Goal: Task Accomplishment & Management: Complete application form

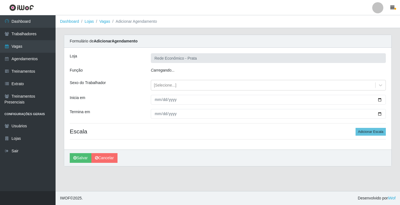
type input "Rede Econômico - Prata"
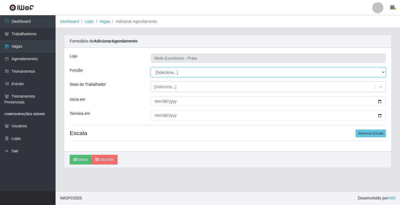
click at [169, 73] on select "[Selecione...] ASG ASG + ASG ++ Embalador Embalador + Embalador ++ Operador de …" at bounding box center [268, 73] width 235 height 10
select select "1"
click at [151, 68] on select "[Selecione...] ASG ASG + ASG ++ Embalador Embalador + Embalador ++ Operador de …" at bounding box center [268, 73] width 235 height 10
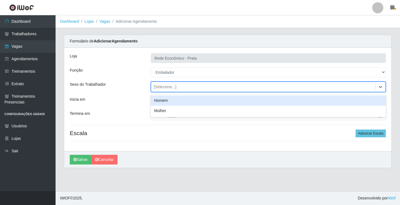
click at [164, 88] on div "[Selecione...]" at bounding box center [165, 87] width 23 height 6
click at [169, 103] on div "Homem" at bounding box center [268, 101] width 235 height 10
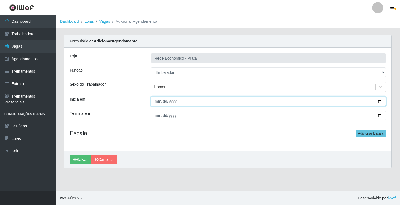
click at [164, 102] on input "Inicia em" at bounding box center [268, 102] width 235 height 10
click at [157, 101] on input "Inicia em" at bounding box center [268, 102] width 235 height 10
click at [381, 101] on input "Inicia em" at bounding box center [268, 102] width 235 height 10
type input "[DATE]"
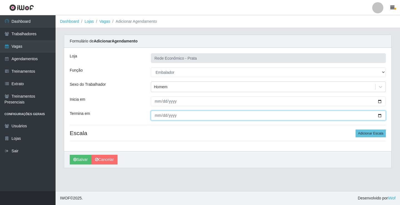
click at [380, 117] on input "Termina em" at bounding box center [268, 116] width 235 height 10
type input "[DATE]"
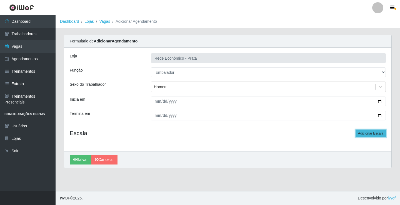
click at [364, 131] on button "Adicionar Escala" at bounding box center [371, 134] width 30 height 8
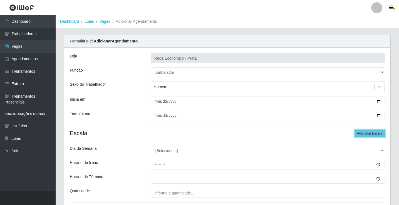
scroll to position [45, 0]
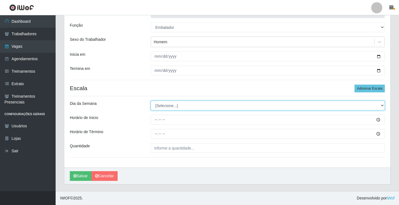
click at [171, 105] on select "[Selecione...] Segunda Terça Quarta Quinta Sexta Sábado Domingo" at bounding box center [268, 106] width 234 height 10
select select "1"
click at [151, 101] on select "[Selecione...] Segunda Terça Quarta Quinta Sexta Sábado Domingo" at bounding box center [268, 106] width 234 height 10
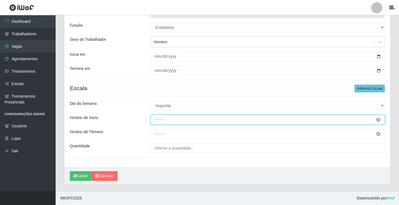
click at [157, 121] on input "Horário de Inicio" at bounding box center [268, 120] width 234 height 10
type input "07:00"
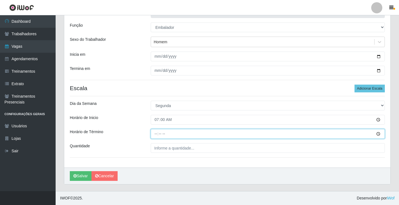
click at [158, 133] on input "Horário de Término" at bounding box center [268, 134] width 234 height 10
type input "13:00"
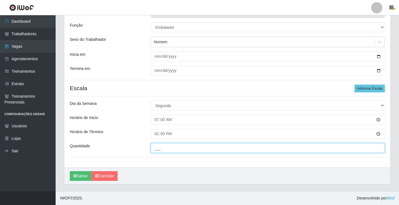
click at [160, 149] on input "___" at bounding box center [268, 148] width 234 height 10
type input "4__"
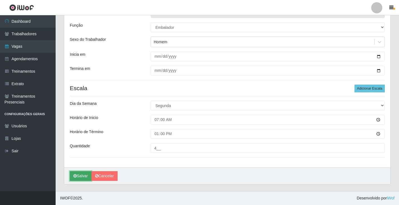
click at [77, 177] on button "Salvar" at bounding box center [81, 177] width 22 height 10
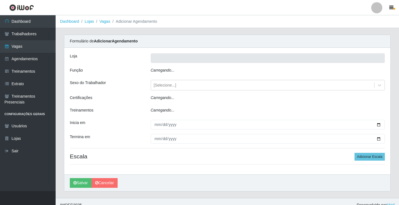
type input "Rede Econômico - Prata"
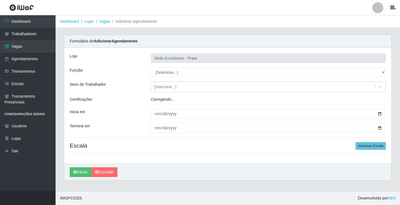
click at [167, 72] on select "[Selecione...] ASG ASG + ASG ++ Embalador Embalador + Embalador ++ Operador de …" at bounding box center [268, 73] width 235 height 10
select select "1"
click at [151, 68] on select "[Selecione...] ASG ASG + ASG ++ Embalador Embalador + Embalador ++ Operador de …" at bounding box center [268, 73] width 235 height 10
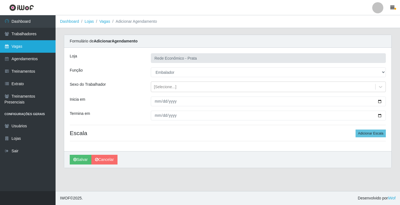
click at [30, 48] on link "Vagas" at bounding box center [28, 46] width 56 height 13
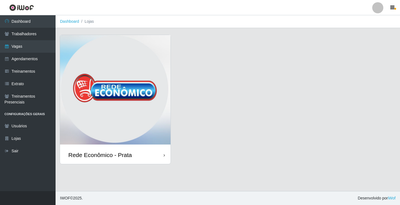
click at [134, 155] on div "Rede Econômico - Prata" at bounding box center [115, 155] width 111 height 18
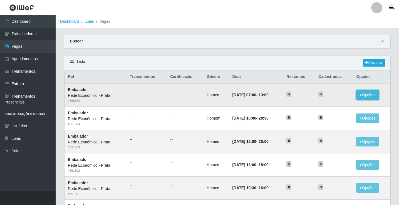
click at [361, 96] on button "Opções" at bounding box center [367, 95] width 23 height 10
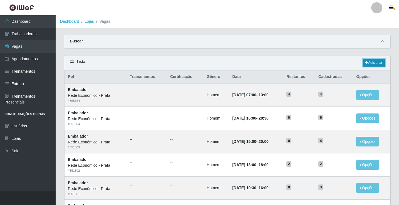
click at [370, 61] on link "Adicionar" at bounding box center [374, 63] width 22 height 8
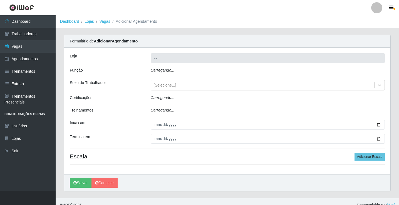
type input "Rede Econômico - Prata"
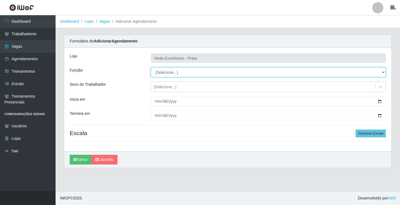
click at [169, 73] on select "[Selecione...] ASG ASG + ASG ++ Embalador Embalador + Embalador ++ Operador de …" at bounding box center [268, 73] width 235 height 10
select select "1"
click at [151, 68] on select "[Selecione...] ASG ASG + ASG ++ Embalador Embalador + Embalador ++ Operador de …" at bounding box center [268, 73] width 235 height 10
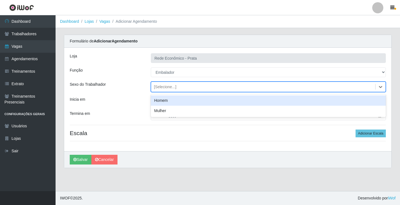
click at [162, 86] on div "[Selecione...]" at bounding box center [165, 87] width 23 height 6
click at [167, 103] on div "Homem" at bounding box center [268, 101] width 235 height 10
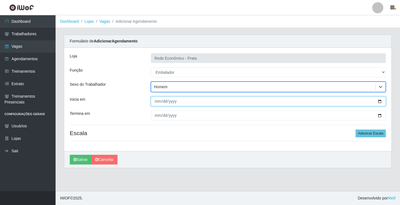
click at [379, 103] on input "Inicia em" at bounding box center [268, 102] width 235 height 10
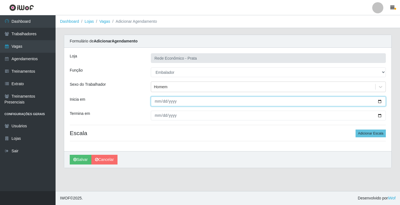
type input "[DATE]"
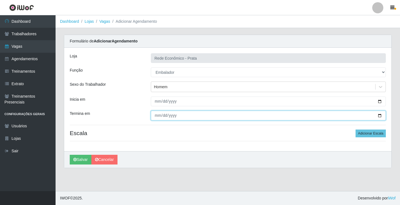
click at [379, 116] on input "Termina em" at bounding box center [268, 116] width 235 height 10
type input "[DATE]"
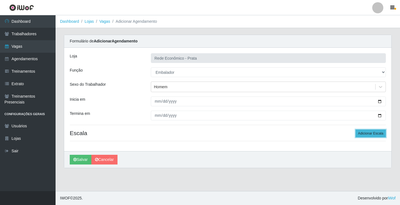
click at [371, 133] on button "Adicionar Escala" at bounding box center [371, 134] width 30 height 8
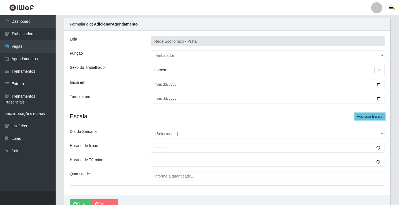
scroll to position [45, 0]
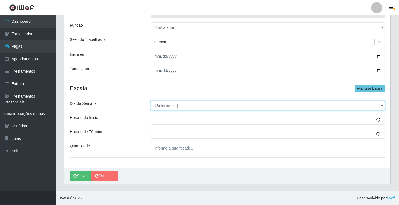
click at [170, 106] on select "[Selecione...] Segunda Terça Quarta Quinta Sexta Sábado Domingo" at bounding box center [268, 106] width 234 height 10
select select "1"
click at [151, 101] on select "[Selecione...] Segunda Terça Quarta Quinta Sexta Sábado Domingo" at bounding box center [268, 106] width 234 height 10
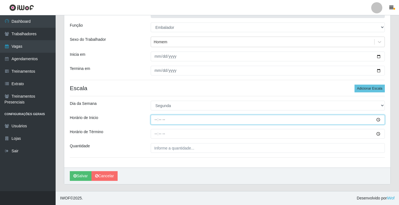
click at [155, 120] on input "Horário de Inicio" at bounding box center [268, 120] width 234 height 10
type input "09:00"
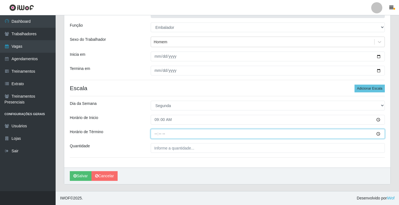
click at [156, 135] on input "Horário de Término" at bounding box center [268, 134] width 234 height 10
type input "14:00"
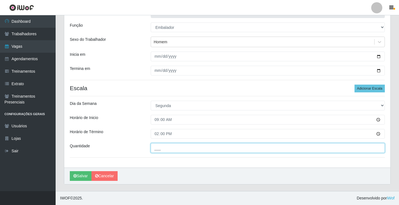
click at [164, 148] on input "___" at bounding box center [268, 148] width 234 height 10
type input "3__"
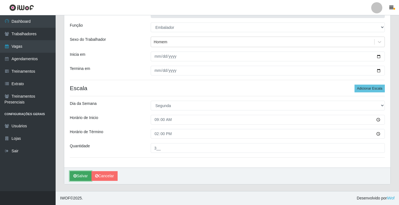
click at [81, 178] on button "Salvar" at bounding box center [81, 177] width 22 height 10
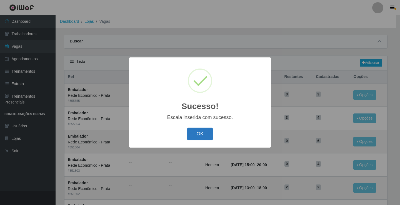
click at [200, 137] on button "OK" at bounding box center [200, 134] width 26 height 13
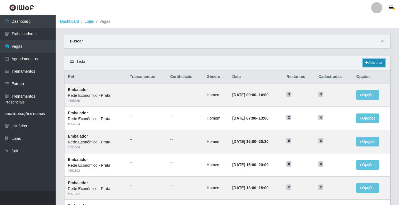
click at [376, 63] on link "Adicionar" at bounding box center [374, 63] width 22 height 8
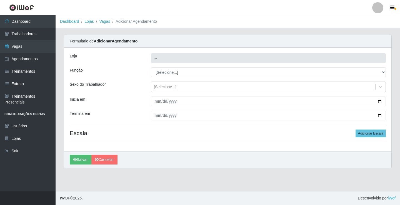
type input "Rede Econômico - Prata"
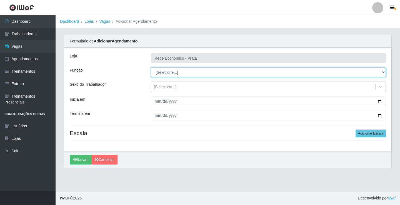
click at [165, 71] on select "[Selecione...] ASG ASG + ASG ++ Embalador Embalador + Embalador ++ Operador de …" at bounding box center [268, 73] width 235 height 10
select select "1"
click at [151, 68] on select "[Selecione...] ASG ASG + ASG ++ Embalador Embalador + Embalador ++ Operador de …" at bounding box center [268, 73] width 235 height 10
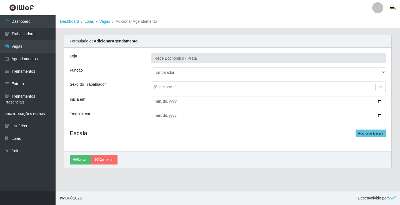
click at [168, 86] on div "[Selecione...]" at bounding box center [165, 87] width 23 height 6
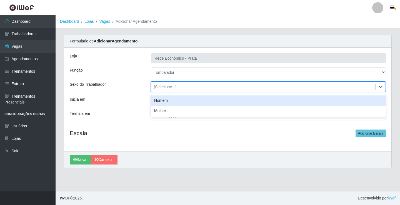
click at [172, 103] on div "Homem" at bounding box center [268, 101] width 235 height 10
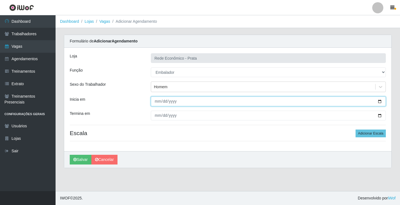
click at [374, 99] on input "Inicia em" at bounding box center [268, 102] width 235 height 10
click at [378, 101] on input "Inicia em" at bounding box center [268, 102] width 235 height 10
type input "[DATE]"
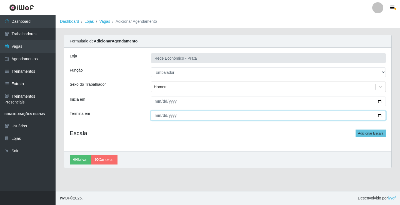
click at [381, 115] on input "Termina em" at bounding box center [268, 116] width 235 height 10
type input "[DATE]"
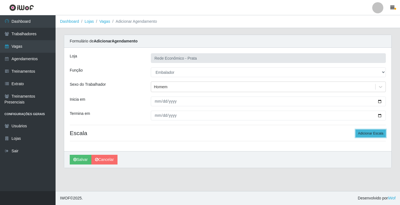
click at [372, 133] on button "Adicionar Escala" at bounding box center [371, 134] width 30 height 8
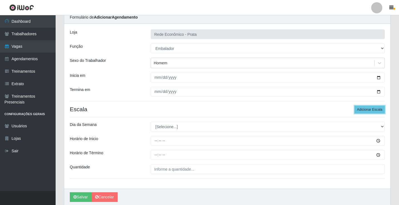
scroll to position [45, 0]
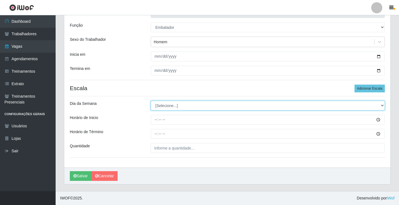
click at [166, 106] on select "[Selecione...] Segunda Terça Quarta Quinta Sexta Sábado Domingo" at bounding box center [268, 106] width 234 height 10
select select "1"
click at [151, 101] on select "[Selecione...] Segunda Terça Quarta Quinta Sexta Sábado Domingo" at bounding box center [268, 106] width 234 height 10
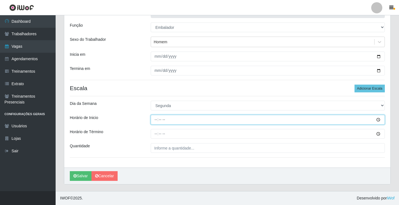
click at [157, 121] on input "Horário de Inicio" at bounding box center [268, 120] width 234 height 10
type input "10:30"
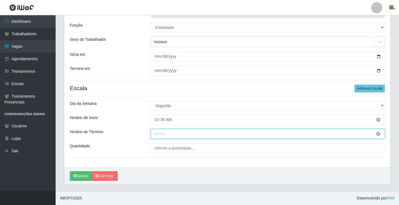
click at [157, 135] on input "Horário de Término" at bounding box center [268, 134] width 234 height 10
type input "16:00"
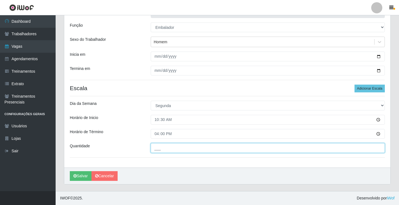
click at [160, 149] on input "___" at bounding box center [268, 148] width 234 height 10
type input "4__"
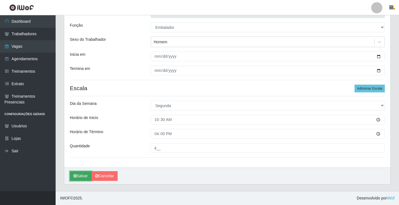
click at [83, 177] on button "Salvar" at bounding box center [81, 177] width 22 height 10
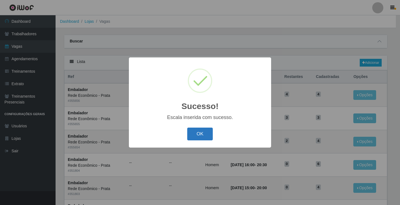
click at [198, 134] on button "OK" at bounding box center [200, 134] width 26 height 13
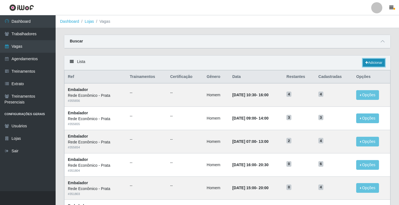
click at [374, 64] on link "Adicionar" at bounding box center [374, 63] width 22 height 8
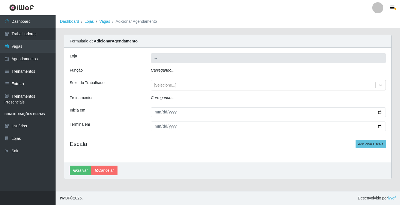
type input "Rede Econômico - Prata"
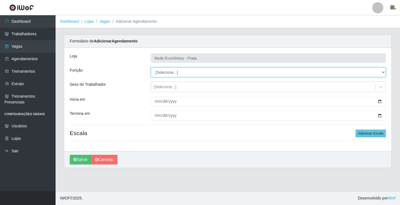
click at [168, 72] on select "[Selecione...] ASG ASG + ASG ++ Embalador Embalador + Embalador ++ Operador de …" at bounding box center [268, 73] width 235 height 10
select select "1"
click at [151, 68] on select "[Selecione...] ASG ASG + ASG ++ Embalador Embalador + Embalador ++ Operador de …" at bounding box center [268, 73] width 235 height 10
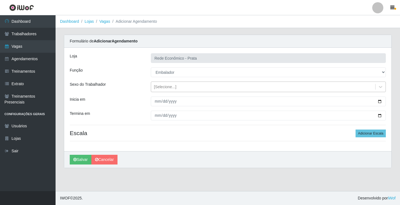
click at [163, 87] on div "[Selecione...]" at bounding box center [165, 87] width 23 height 6
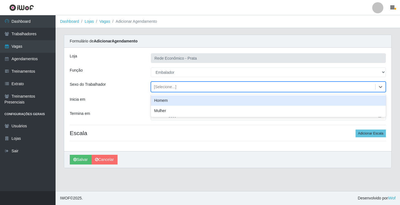
click at [167, 103] on div "Homem" at bounding box center [268, 101] width 235 height 10
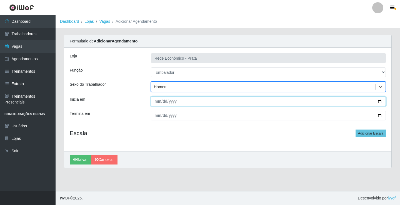
click at [382, 101] on input "Inicia em" at bounding box center [268, 102] width 235 height 10
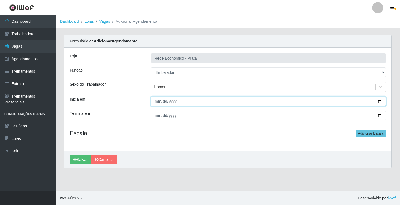
type input "[DATE]"
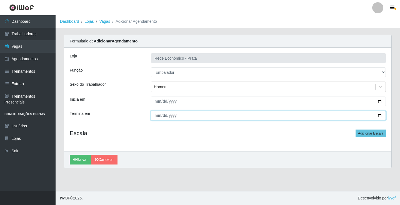
click at [379, 116] on input "Termina em" at bounding box center [268, 116] width 235 height 10
type input "[DATE]"
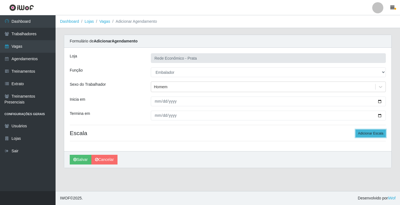
click at [365, 135] on button "Adicionar Escala" at bounding box center [371, 134] width 30 height 8
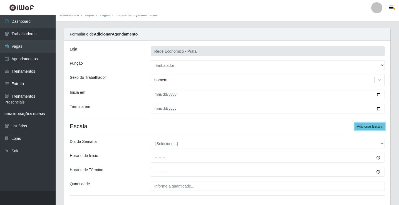
scroll to position [45, 0]
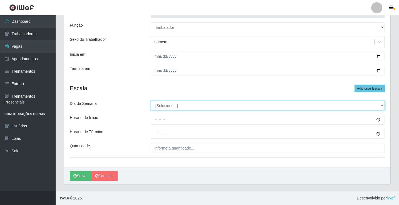
click at [166, 105] on select "[Selecione...] Segunda Terça Quarta Quinta Sexta Sábado Domingo" at bounding box center [268, 106] width 234 height 10
select select "1"
click at [151, 101] on select "[Selecione...] Segunda Terça Quarta Quinta Sexta Sábado Domingo" at bounding box center [268, 106] width 234 height 10
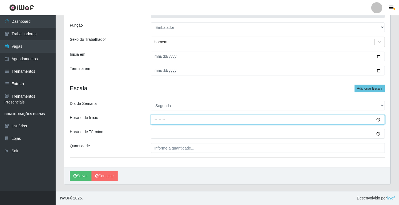
click at [155, 121] on input "Horário de Inicio" at bounding box center [268, 120] width 234 height 10
type input "15:00"
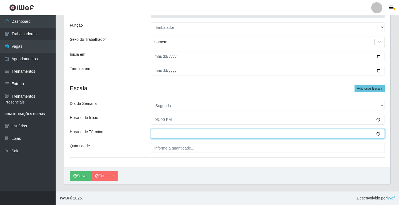
click at [157, 135] on input "Horário de Término" at bounding box center [268, 134] width 234 height 10
type input "20:00"
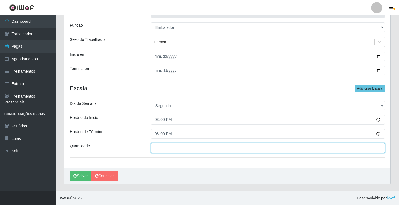
click at [160, 150] on input "___" at bounding box center [268, 148] width 234 height 10
type input "4__"
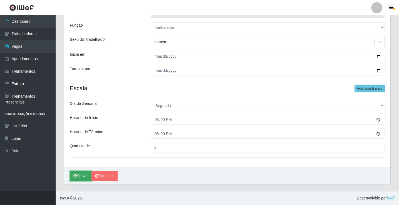
click at [80, 176] on button "Salvar" at bounding box center [81, 177] width 22 height 10
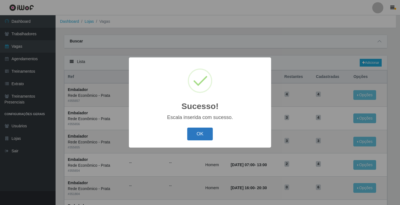
click at [197, 133] on button "OK" at bounding box center [200, 134] width 26 height 13
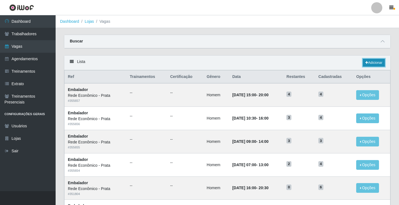
click at [375, 63] on link "Adicionar" at bounding box center [374, 63] width 22 height 8
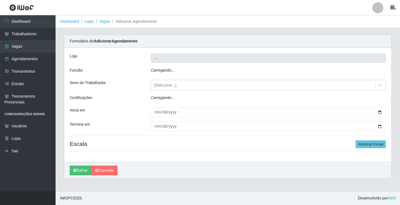
type input "Rede Econômico - Prata"
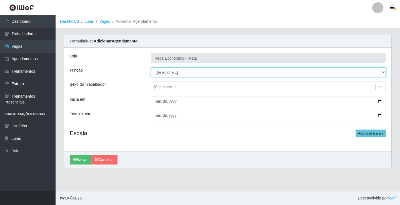
click at [165, 73] on select "[Selecione...] ASG ASG + ASG ++ Embalador Embalador + Embalador ++ Operador de …" at bounding box center [268, 73] width 235 height 10
select select "1"
click at [151, 68] on select "[Selecione...] ASG ASG + ASG ++ Embalador Embalador + Embalador ++ Operador de …" at bounding box center [268, 73] width 235 height 10
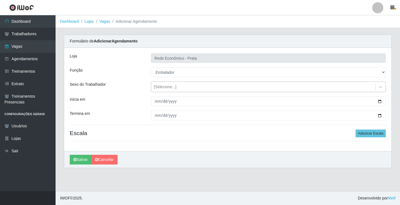
click at [164, 88] on div "[Selecione...]" at bounding box center [165, 87] width 23 height 6
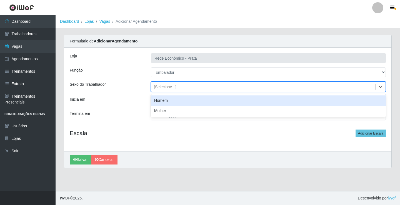
click at [170, 102] on div "Homem" at bounding box center [268, 101] width 235 height 10
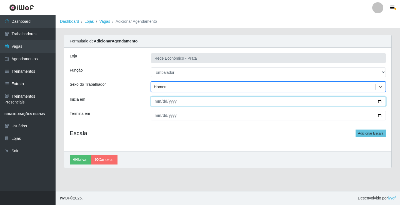
click at [381, 102] on input "Inicia em" at bounding box center [268, 102] width 235 height 10
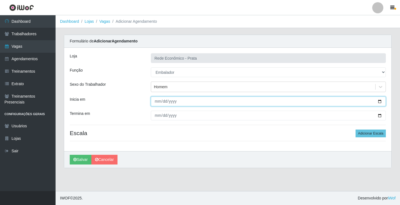
type input "[DATE]"
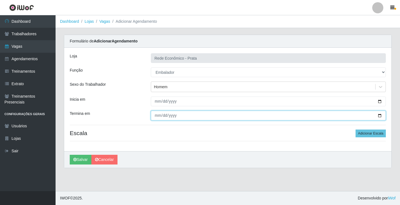
click at [381, 115] on input "Termina em" at bounding box center [268, 116] width 235 height 10
type input "[DATE]"
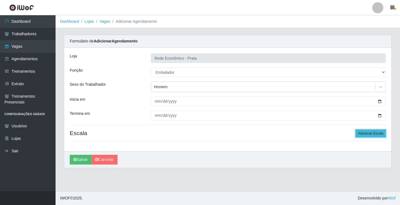
click at [371, 135] on button "Adicionar Escala" at bounding box center [371, 134] width 30 height 8
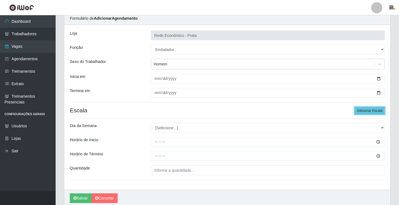
scroll to position [45, 0]
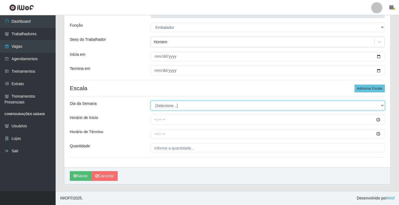
click at [170, 106] on select "[Selecione...] Segunda Terça Quarta Quinta Sexta Sábado Domingo" at bounding box center [268, 106] width 234 height 10
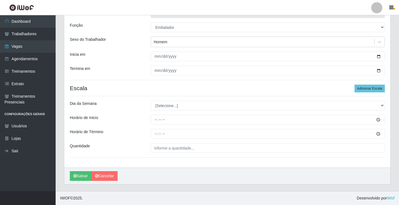
click at [252, 92] on div "Loja Rede Econômico - Prata Função [Selecione...] ASG ASG + ASG ++ Embalador Em…" at bounding box center [227, 85] width 326 height 165
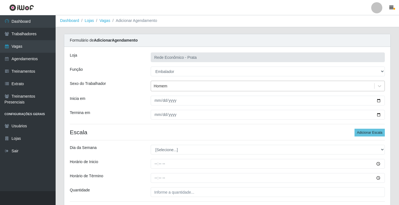
scroll to position [0, 0]
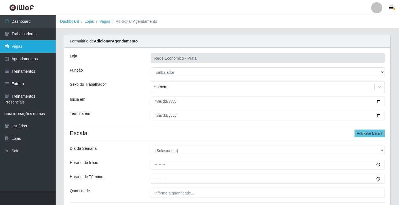
click at [34, 46] on link "Vagas" at bounding box center [28, 46] width 56 height 13
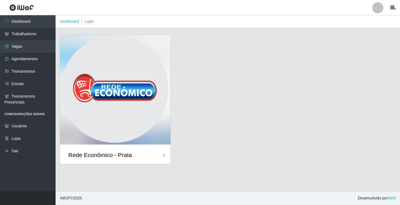
click at [148, 160] on div "Rede Econômico - Prata" at bounding box center [115, 155] width 111 height 18
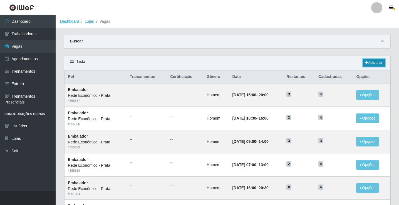
click at [376, 61] on link "Adicionar" at bounding box center [374, 63] width 22 height 8
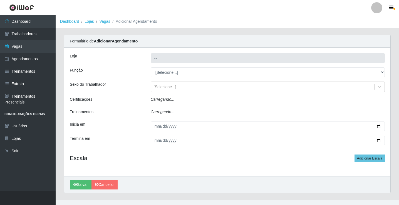
type input "Rede Econômico - Prata"
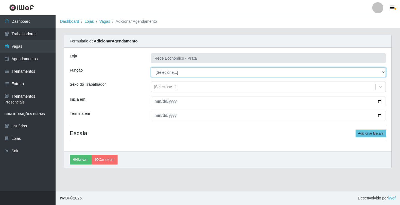
click at [165, 72] on select "[Selecione...] ASG ASG + ASG ++ Embalador Embalador + Embalador ++ Operador de …" at bounding box center [268, 73] width 235 height 10
select select "1"
click at [151, 68] on select "[Selecione...] ASG ASG + ASG ++ Embalador Embalador + Embalador ++ Operador de …" at bounding box center [268, 73] width 235 height 10
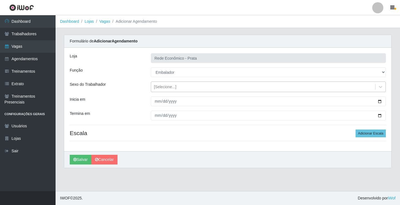
click at [160, 88] on div "[Selecione...]" at bounding box center [165, 87] width 23 height 6
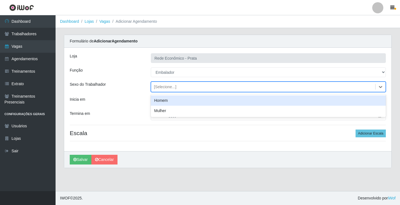
click at [165, 101] on div "Homem" at bounding box center [268, 101] width 235 height 10
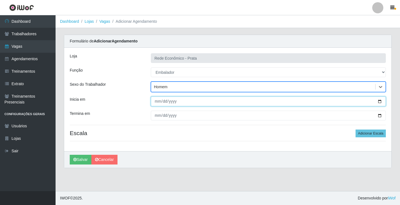
click at [381, 102] on input "Inicia em" at bounding box center [268, 102] width 235 height 10
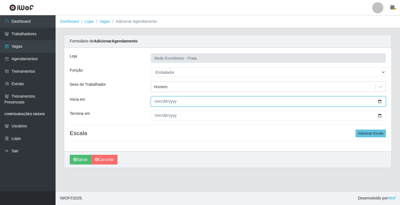
type input "[DATE]"
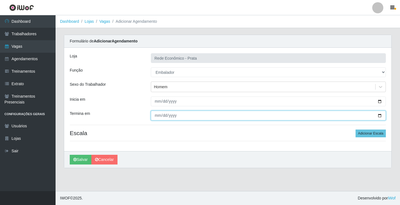
drag, startPoint x: 381, startPoint y: 116, endPoint x: 377, endPoint y: 116, distance: 4.8
click at [382, 115] on input "Termina em" at bounding box center [268, 116] width 235 height 10
type input "[DATE]"
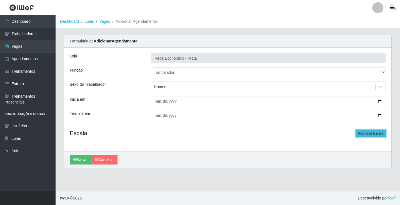
click at [371, 134] on button "Adicionar Escala" at bounding box center [371, 134] width 30 height 8
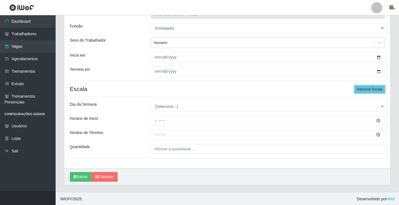
scroll to position [45, 0]
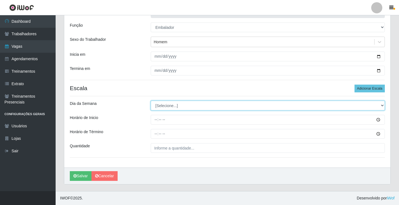
click at [166, 105] on select "[Selecione...] Segunda Terça Quarta Quinta Sexta Sábado Domingo" at bounding box center [268, 106] width 234 height 10
select select "1"
click at [151, 101] on select "[Selecione...] Segunda Terça Quarta Quinta Sexta Sábado Domingo" at bounding box center [268, 106] width 234 height 10
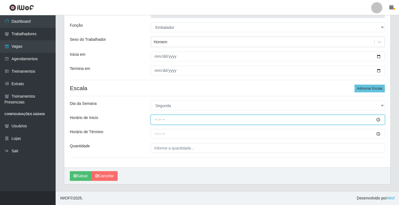
click at [155, 121] on input "Horário de Inicio" at bounding box center [268, 120] width 234 height 10
type input "16:00"
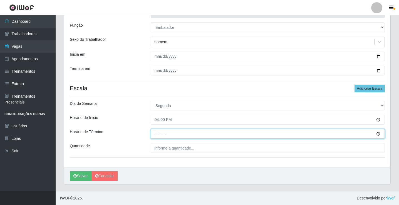
click at [158, 135] on input "Horário de Término" at bounding box center [268, 134] width 234 height 10
type input "20:30"
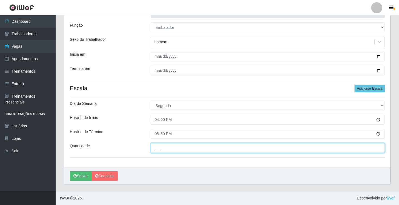
click at [162, 148] on input "___" at bounding box center [268, 148] width 234 height 10
type input "5__"
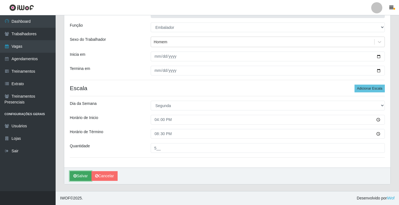
click at [80, 176] on button "Salvar" at bounding box center [81, 177] width 22 height 10
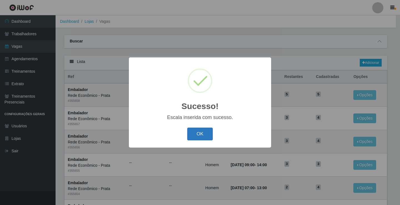
click at [208, 138] on button "OK" at bounding box center [200, 134] width 26 height 13
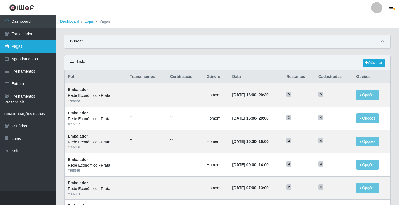
click at [28, 48] on link "Vagas" at bounding box center [28, 46] width 56 height 13
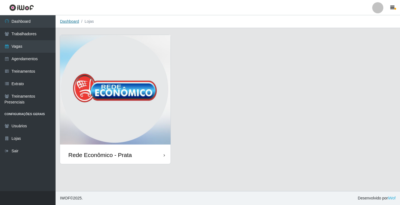
click at [69, 21] on link "Dashboard" at bounding box center [69, 21] width 19 height 4
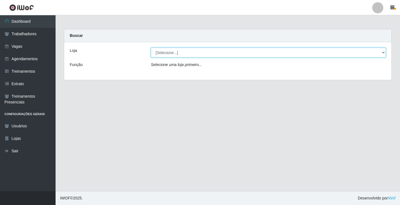
click at [166, 52] on select "[Selecione...] Rede Econômico - Prata" at bounding box center [268, 53] width 235 height 10
select select "192"
click at [151, 48] on select "[Selecione...] Rede Econômico - Prata" at bounding box center [268, 53] width 235 height 10
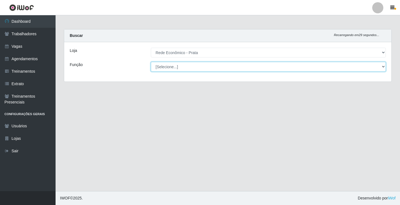
click at [167, 68] on select "[Selecione...] ASG ASG + ASG ++ Embalador Embalador + Embalador ++ Operador de …" at bounding box center [268, 67] width 235 height 10
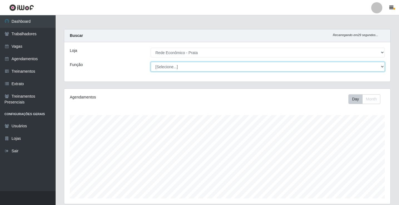
scroll to position [115, 326]
select select "1"
click at [151, 62] on select "[Selecione...] ASG ASG + ASG ++ Embalador Embalador + Embalador ++ Operador de …" at bounding box center [268, 67] width 234 height 10
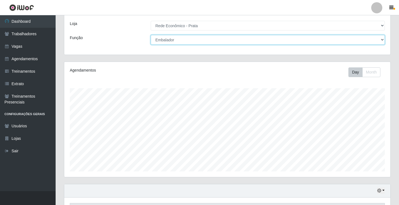
scroll to position [65, 0]
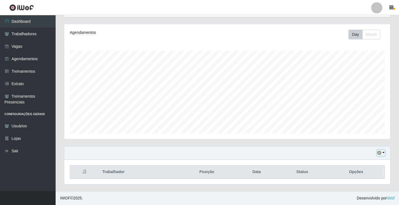
click at [383, 153] on button "button" at bounding box center [381, 153] width 8 height 6
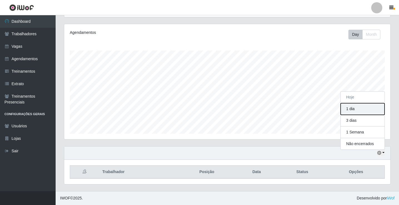
click at [364, 109] on button "1 dia" at bounding box center [363, 109] width 44 height 12
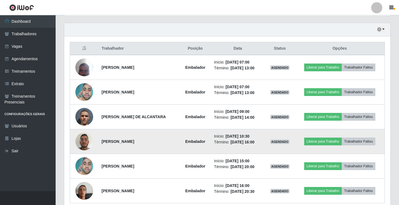
scroll to position [213, 0]
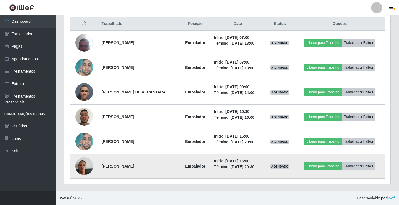
click at [84, 166] on img at bounding box center [84, 167] width 18 height 32
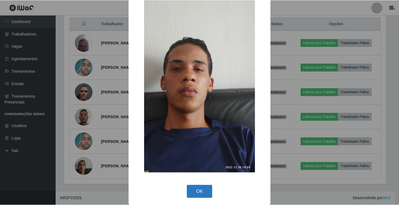
scroll to position [41, 0]
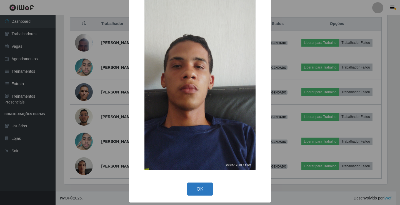
click at [199, 188] on button "OK" at bounding box center [200, 189] width 26 height 13
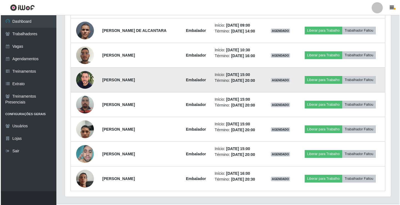
scroll to position [287, 0]
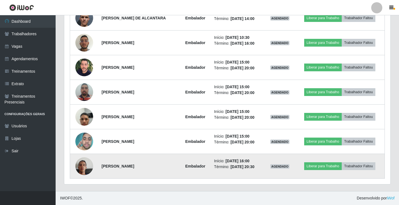
click at [81, 166] on img at bounding box center [84, 167] width 18 height 32
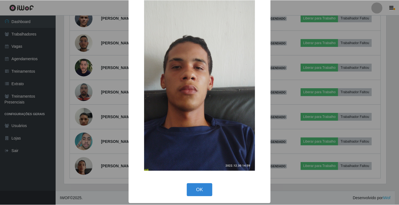
scroll to position [41, 0]
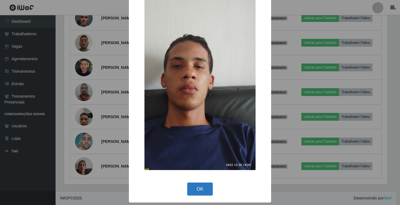
click at [197, 188] on button "OK" at bounding box center [200, 189] width 26 height 13
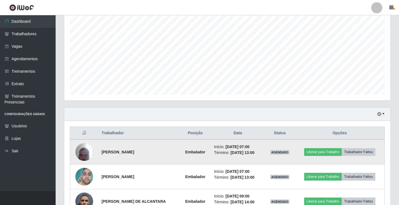
scroll to position [0, 0]
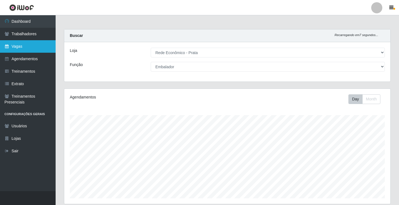
click at [33, 46] on link "Vagas" at bounding box center [28, 46] width 56 height 13
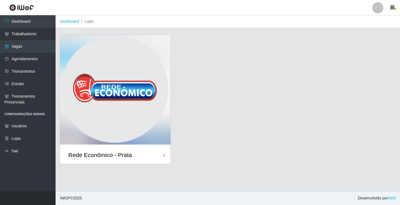
click at [128, 154] on div "Rede Econômico - Prata" at bounding box center [100, 155] width 64 height 7
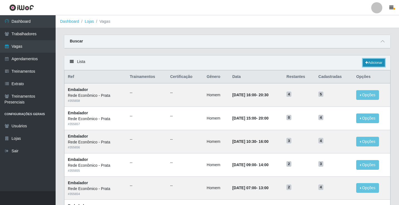
click at [374, 63] on link "Adicionar" at bounding box center [374, 63] width 22 height 8
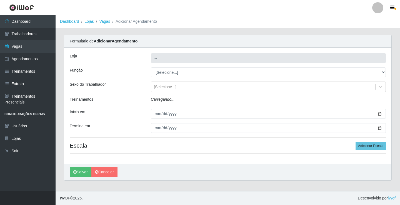
type input "Rede Econômico - Prata"
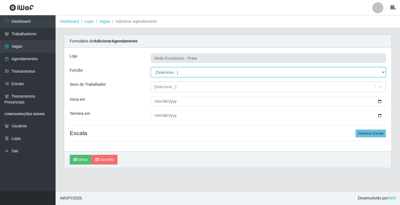
click at [165, 73] on select "[Selecione...] ASG ASG + ASG ++ Embalador Embalador + Embalador ++ Operador de …" at bounding box center [268, 73] width 235 height 10
select select "1"
click at [151, 68] on select "[Selecione...] ASG ASG + ASG ++ Embalador Embalador + Embalador ++ Operador de …" at bounding box center [268, 73] width 235 height 10
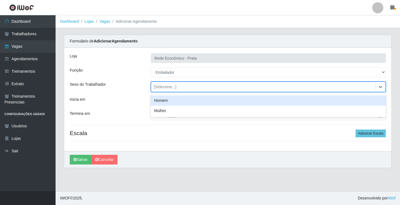
click at [165, 88] on div "[Selecione...]" at bounding box center [165, 87] width 23 height 6
click at [164, 100] on div "Homem" at bounding box center [268, 101] width 235 height 10
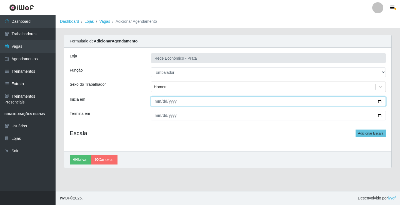
click at [380, 102] on input "Inicia em" at bounding box center [268, 102] width 235 height 10
type input "[DATE]"
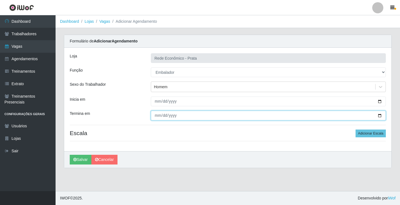
click at [380, 116] on input "Termina em" at bounding box center [268, 116] width 235 height 10
type input "[DATE]"
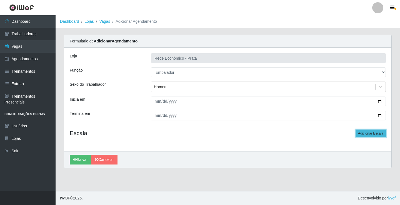
click at [371, 132] on button "Adicionar Escala" at bounding box center [371, 134] width 30 height 8
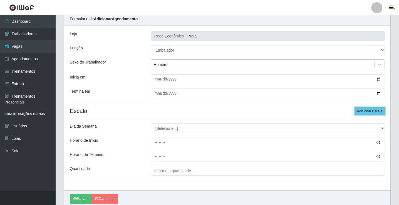
scroll to position [45, 0]
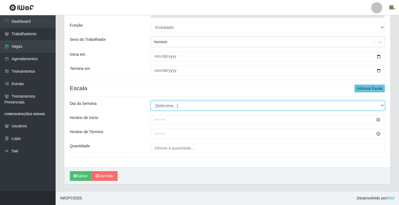
click at [168, 105] on select "[Selecione...] Segunda Terça Quarta Quinta Sexta Sábado Domingo" at bounding box center [268, 106] width 234 height 10
select select "2"
click at [151, 101] on select "[Selecione...] Segunda Terça Quarta Quinta Sexta Sábado Domingo" at bounding box center [268, 106] width 234 height 10
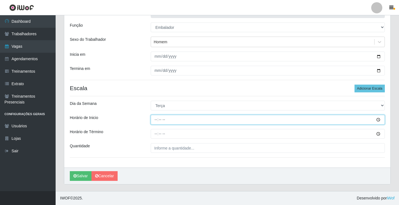
click at [154, 119] on input "Horário de Inicio" at bounding box center [268, 120] width 234 height 10
type input "07:00"
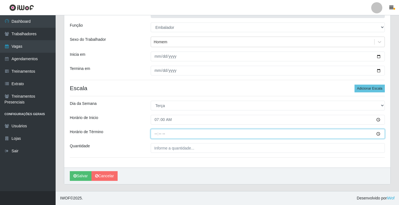
click at [157, 135] on input "Horário de Término" at bounding box center [268, 134] width 234 height 10
type input "13:00"
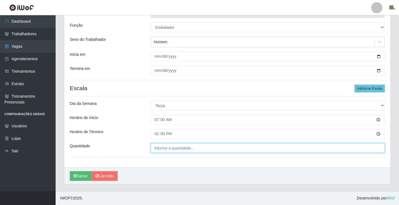
type input "___"
click at [171, 148] on input "___" at bounding box center [268, 148] width 234 height 10
type input "___"
type input "4__"
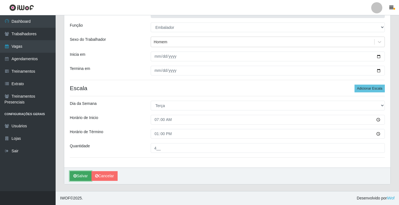
click at [85, 176] on button "Salvar" at bounding box center [81, 177] width 22 height 10
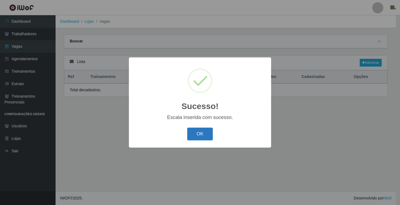
click at [200, 136] on button "OK" at bounding box center [200, 134] width 26 height 13
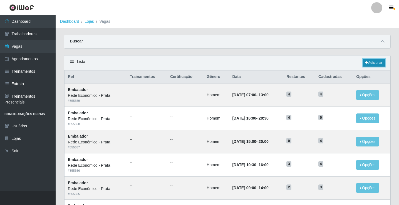
click at [366, 64] on icon at bounding box center [366, 62] width 3 height 3
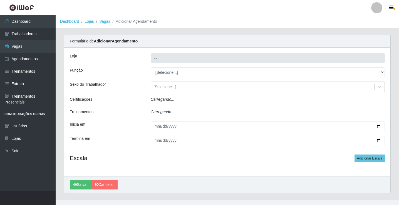
type input "Rede Econômico - Prata"
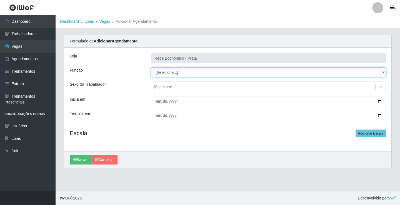
click at [167, 72] on select "[Selecione...] ASG ASG + ASG ++ Embalador Embalador + Embalador ++ Operador de …" at bounding box center [268, 73] width 235 height 10
select select "1"
click at [151, 68] on select "[Selecione...] ASG ASG + ASG ++ Embalador Embalador + Embalador ++ Operador de …" at bounding box center [268, 73] width 235 height 10
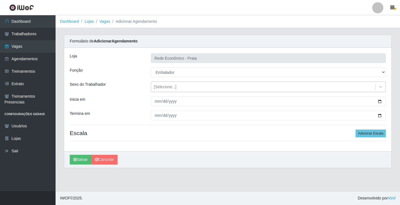
click at [165, 87] on div "[Selecione...]" at bounding box center [165, 87] width 23 height 6
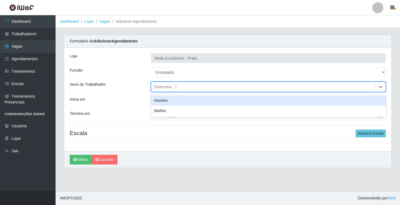
click at [168, 100] on div "Homem" at bounding box center [268, 101] width 235 height 10
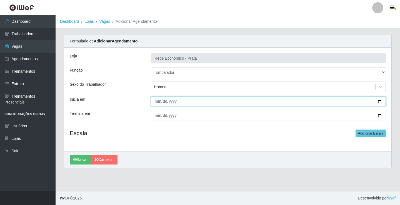
click at [380, 101] on input "Inicia em" at bounding box center [268, 102] width 235 height 10
type input "[DATE]"
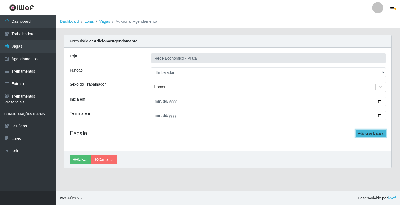
click at [369, 134] on button "Adicionar Escala" at bounding box center [371, 134] width 30 height 8
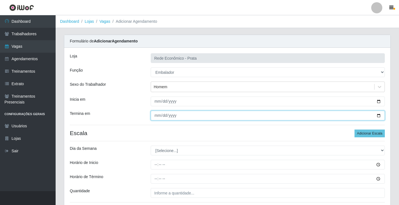
click at [377, 115] on input "Termina em" at bounding box center [268, 116] width 234 height 10
type input "[DATE]"
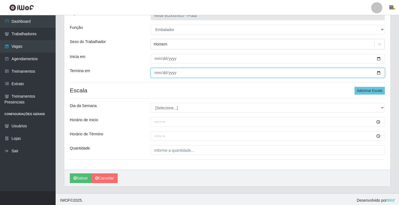
scroll to position [45, 0]
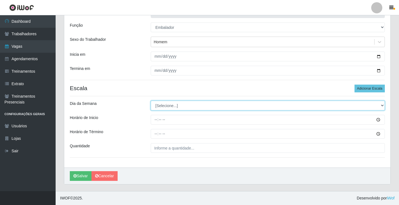
click at [164, 107] on select "[Selecione...] Segunda Terça Quarta Quinta Sexta Sábado Domingo" at bounding box center [268, 106] width 234 height 10
select select "2"
click at [151, 101] on select "[Selecione...] Segunda Terça Quarta Quinta Sexta Sábado Domingo" at bounding box center [268, 106] width 234 height 10
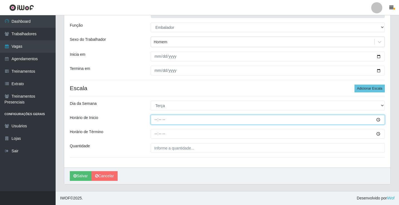
click at [157, 123] on input "Horário de Inicio" at bounding box center [268, 120] width 234 height 10
type input "09:00"
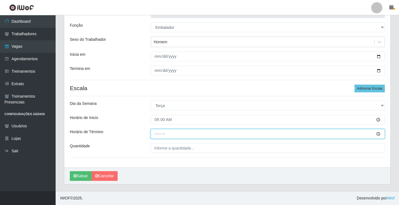
click at [155, 135] on input "Horário de Término" at bounding box center [268, 134] width 234 height 10
type input "14:00"
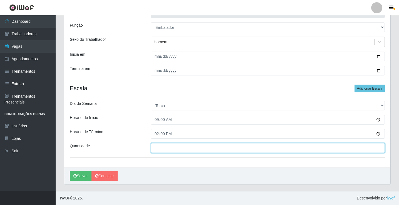
click at [160, 147] on input "___" at bounding box center [268, 148] width 234 height 10
type input "2__"
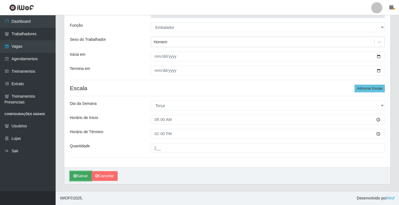
click at [79, 177] on button "Salvar" at bounding box center [81, 177] width 22 height 10
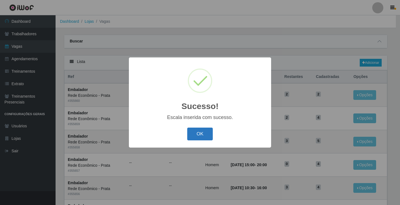
click at [196, 136] on button "OK" at bounding box center [200, 134] width 26 height 13
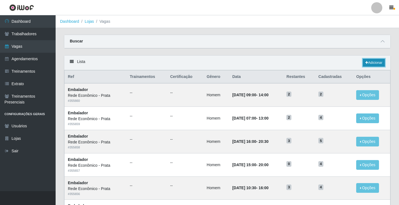
click at [375, 62] on link "Adicionar" at bounding box center [374, 63] width 22 height 8
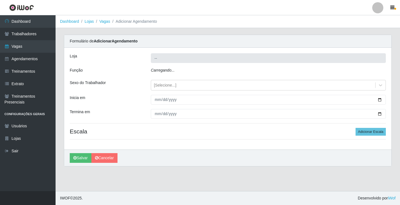
type input "Rede Econômico - Prata"
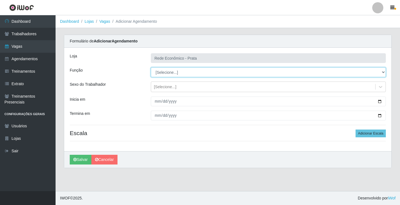
click at [165, 73] on select "[Selecione...] ASG ASG + ASG ++ Embalador Embalador + Embalador ++ Operador de …" at bounding box center [268, 73] width 235 height 10
select select "1"
click at [151, 68] on select "[Selecione...] ASG ASG + ASG ++ Embalador Embalador + Embalador ++ Operador de …" at bounding box center [268, 73] width 235 height 10
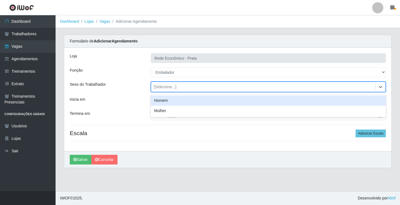
click at [162, 87] on div "[Selecione...]" at bounding box center [165, 87] width 23 height 6
click at [167, 102] on div "Homem" at bounding box center [268, 101] width 235 height 10
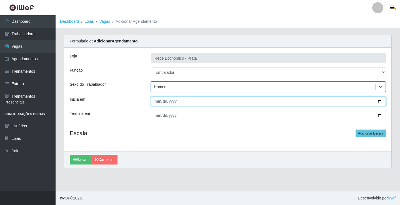
click at [380, 102] on input "Inicia em" at bounding box center [268, 102] width 235 height 10
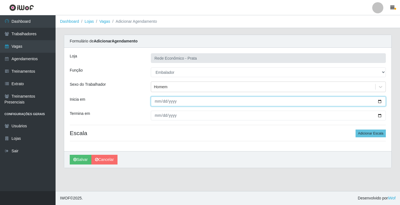
type input "[DATE]"
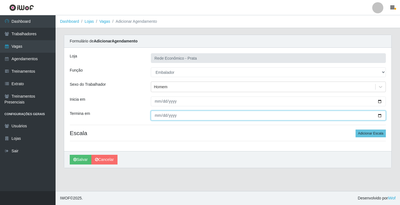
click at [381, 115] on input "Termina em" at bounding box center [268, 116] width 235 height 10
type input "[DATE]"
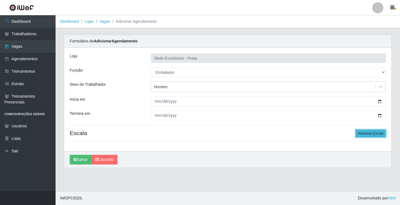
click at [376, 134] on button "Adicionar Escala" at bounding box center [371, 134] width 30 height 8
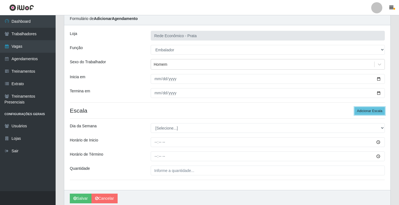
scroll to position [45, 0]
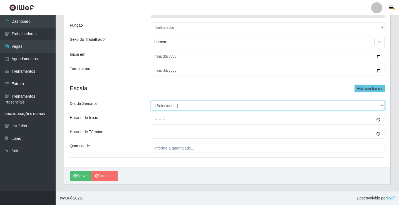
click at [169, 107] on select "[Selecione...] Segunda Terça Quarta Quinta Sexta Sábado Domingo" at bounding box center [268, 106] width 234 height 10
select select "2"
click at [151, 101] on select "[Selecione...] Segunda Terça Quarta Quinta Sexta Sábado Domingo" at bounding box center [268, 106] width 234 height 10
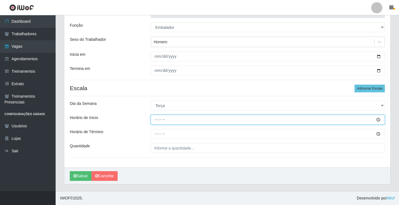
click at [155, 120] on input "Horário de Inicio" at bounding box center [268, 120] width 234 height 10
type input "10:30"
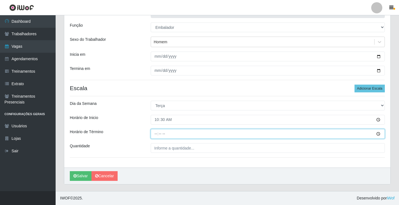
click at [157, 135] on input "Horário de Término" at bounding box center [268, 134] width 234 height 10
type input "16:00"
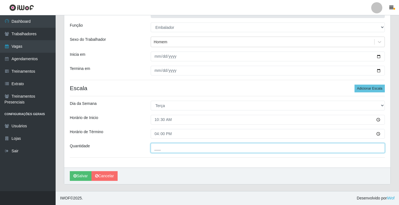
click at [164, 149] on input "___" at bounding box center [268, 148] width 234 height 10
type input "3__"
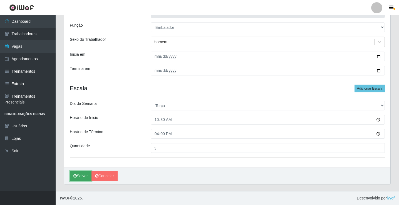
click at [82, 176] on button "Salvar" at bounding box center [81, 177] width 22 height 10
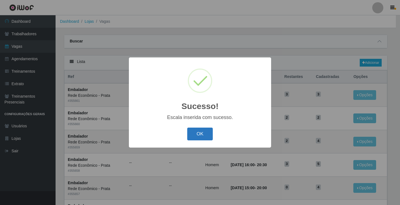
click at [203, 133] on button "OK" at bounding box center [200, 134] width 26 height 13
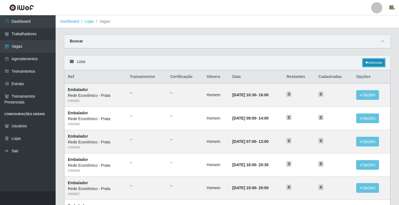
click at [373, 64] on link "Adicionar" at bounding box center [374, 63] width 22 height 8
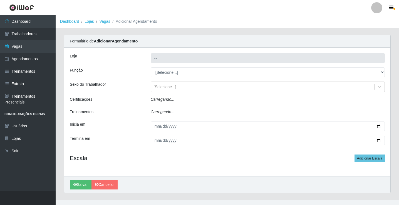
type input "Rede Econômico - Prata"
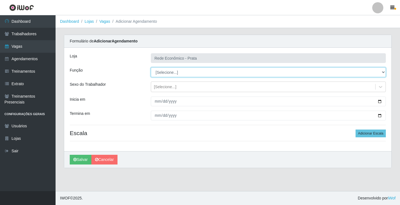
click at [160, 72] on select "[Selecione...] ASG ASG + ASG ++ Embalador Embalador + Embalador ++ Operador de …" at bounding box center [268, 73] width 235 height 10
select select "1"
click at [151, 68] on select "[Selecione...] ASG ASG + ASG ++ Embalador Embalador + Embalador ++ Operador de …" at bounding box center [268, 73] width 235 height 10
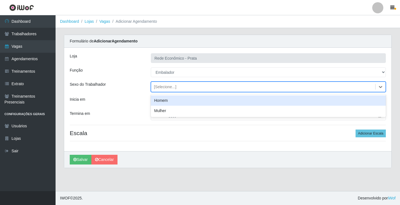
click at [167, 86] on div "[Selecione...]" at bounding box center [165, 87] width 23 height 6
click at [171, 98] on div "Homem" at bounding box center [268, 101] width 235 height 10
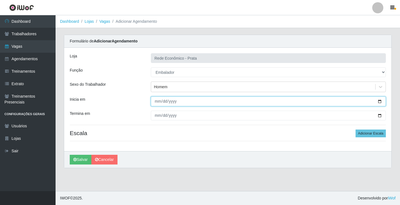
click at [380, 101] on input "Inicia em" at bounding box center [268, 102] width 235 height 10
type input "[DATE]"
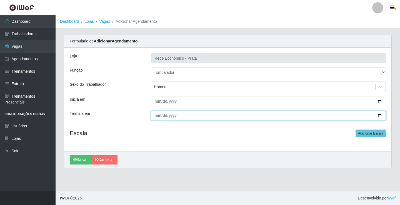
click at [381, 115] on input "Termina em" at bounding box center [268, 116] width 235 height 10
type input "[DATE]"
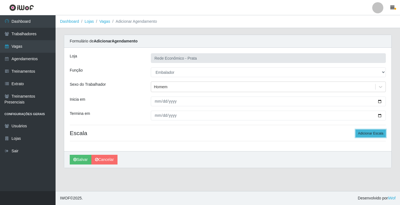
click at [371, 133] on button "Adicionar Escala" at bounding box center [371, 134] width 30 height 8
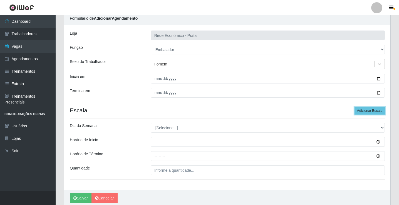
scroll to position [45, 0]
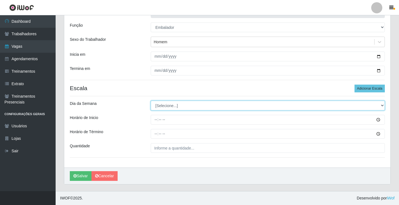
click at [163, 106] on select "[Selecione...] Segunda Terça Quarta Quinta Sexta Sábado Domingo" at bounding box center [268, 106] width 234 height 10
select select "2"
click at [151, 101] on select "[Selecione...] Segunda Terça Quarta Quinta Sexta Sábado Domingo" at bounding box center [268, 106] width 234 height 10
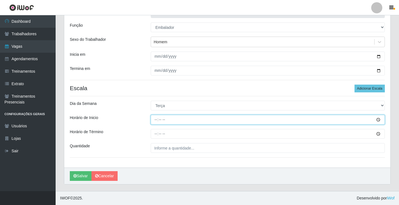
click at [159, 120] on input "Horário de Inicio" at bounding box center [268, 120] width 234 height 10
click at [157, 120] on input "Horário de Inicio" at bounding box center [268, 120] width 234 height 10
type input "15:00"
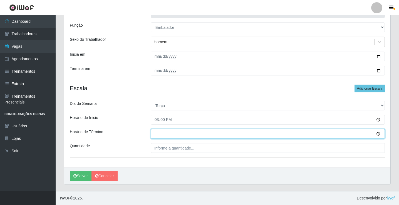
click at [156, 134] on input "Horário de Término" at bounding box center [268, 134] width 234 height 10
type input "20:00"
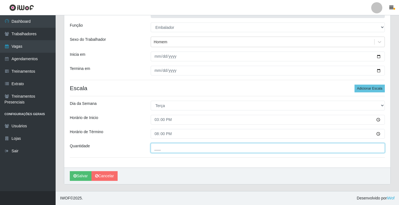
click at [166, 148] on input "___" at bounding box center [268, 148] width 234 height 10
type input "3__"
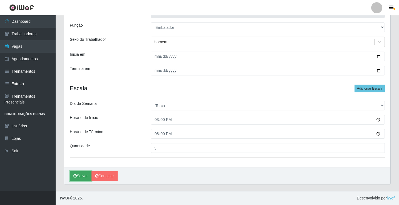
click at [80, 174] on button "Salvar" at bounding box center [81, 177] width 22 height 10
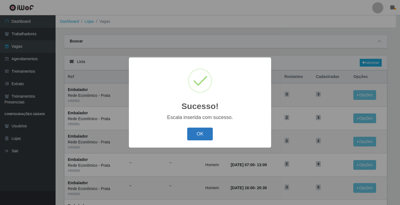
click at [199, 134] on button "OK" at bounding box center [200, 134] width 26 height 13
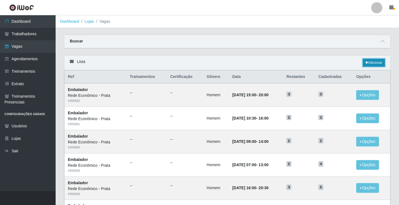
click at [375, 63] on link "Adicionar" at bounding box center [374, 63] width 22 height 8
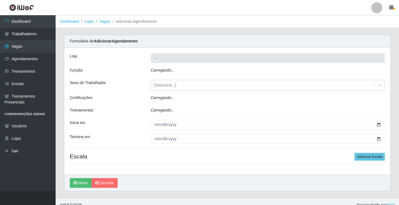
type input "Rede Econômico - Prata"
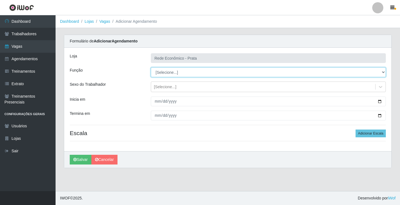
drag, startPoint x: 175, startPoint y: 71, endPoint x: 172, endPoint y: 73, distance: 3.9
click at [172, 73] on select "[Selecione...] ASG ASG + ASG ++ Embalador Embalador + Embalador ++ Operador de …" at bounding box center [268, 73] width 235 height 10
select select "1"
click at [151, 68] on select "[Selecione...] ASG ASG + ASG ++ Embalador Embalador + Embalador ++ Operador de …" at bounding box center [268, 73] width 235 height 10
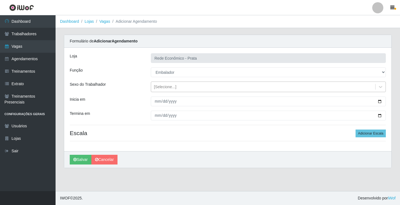
click at [165, 87] on div "[Selecione...]" at bounding box center [165, 87] width 23 height 6
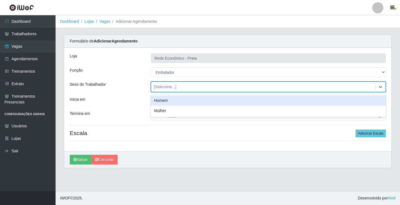
click at [170, 100] on div "Homem" at bounding box center [268, 101] width 235 height 10
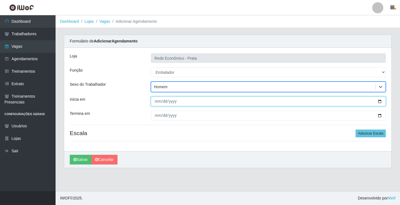
click at [379, 100] on input "Inicia em" at bounding box center [268, 102] width 235 height 10
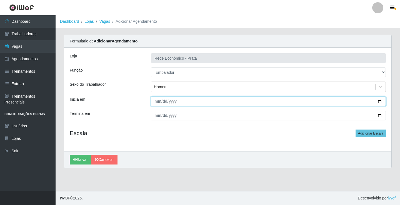
type input "[DATE]"
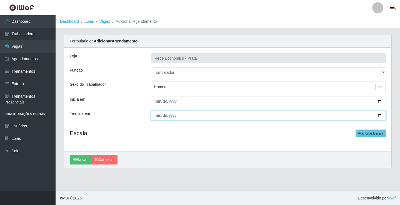
click at [381, 114] on input "Termina em" at bounding box center [268, 116] width 235 height 10
type input "[DATE]"
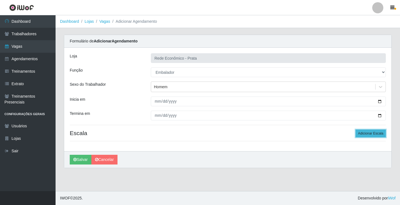
click at [370, 131] on button "Adicionar Escala" at bounding box center [371, 134] width 30 height 8
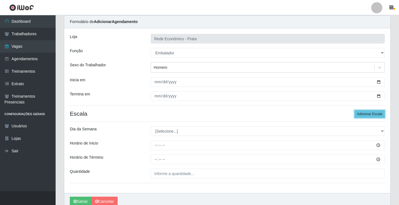
scroll to position [45, 0]
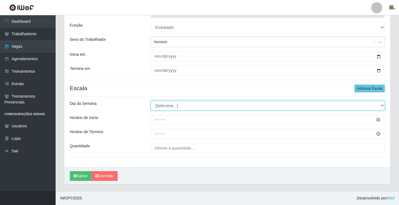
click at [170, 104] on select "[Selecione...] Segunda Terça Quarta Quinta Sexta Sábado Domingo" at bounding box center [268, 106] width 234 height 10
select select "2"
click at [151, 101] on select "[Selecione...] Segunda Terça Quarta Quinta Sexta Sábado Domingo" at bounding box center [268, 106] width 234 height 10
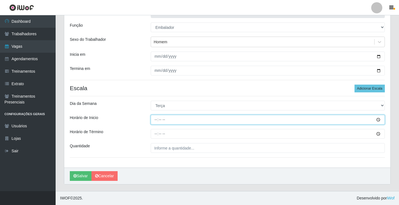
click at [156, 120] on input "Horário de Inicio" at bounding box center [268, 120] width 234 height 10
type input "16:00"
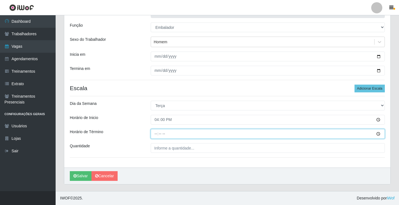
click at [156, 134] on input "Horário de Término" at bounding box center [268, 134] width 234 height 10
type input "20:30"
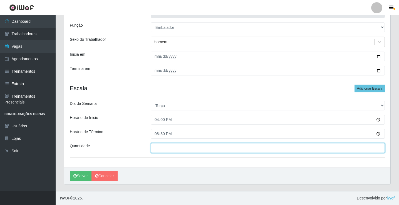
click at [162, 150] on input "___" at bounding box center [268, 148] width 234 height 10
type input "5__"
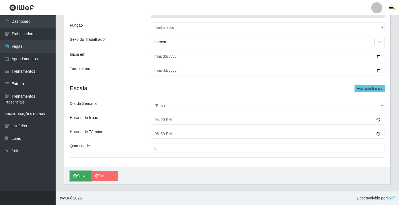
click at [78, 175] on button "Salvar" at bounding box center [81, 177] width 22 height 10
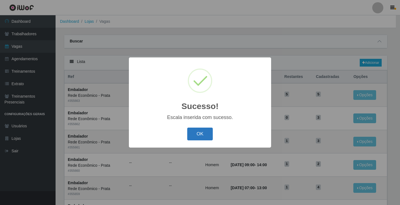
click at [202, 135] on button "OK" at bounding box center [200, 134] width 26 height 13
